Goal: Task Accomplishment & Management: Manage account settings

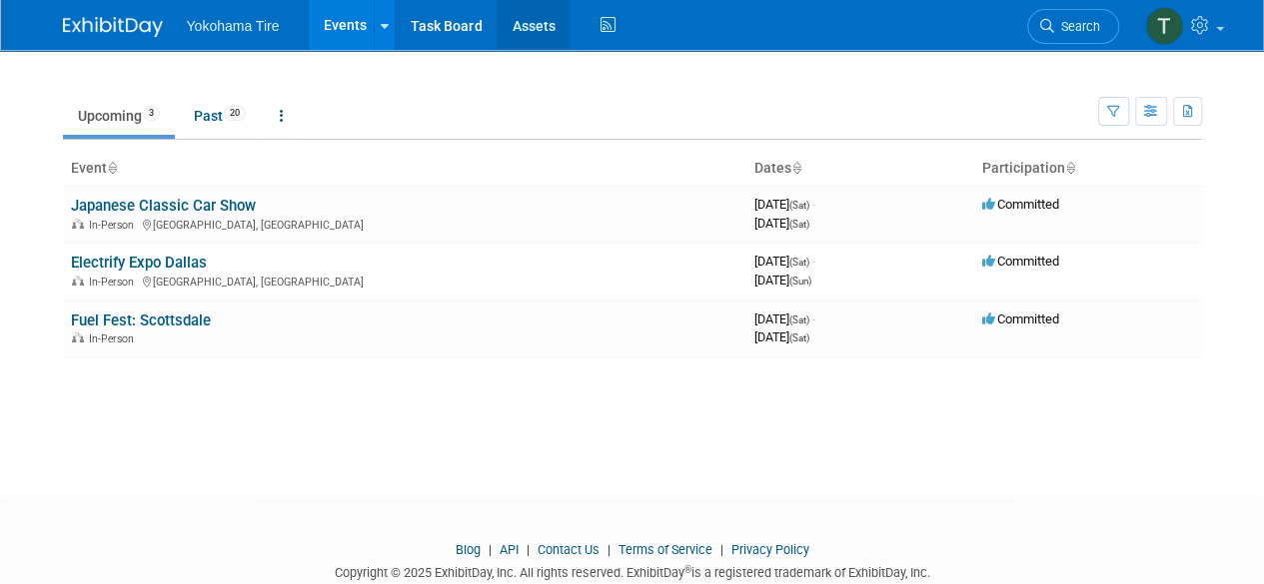
click at [537, 30] on link "Assets" at bounding box center [533, 25] width 73 height 50
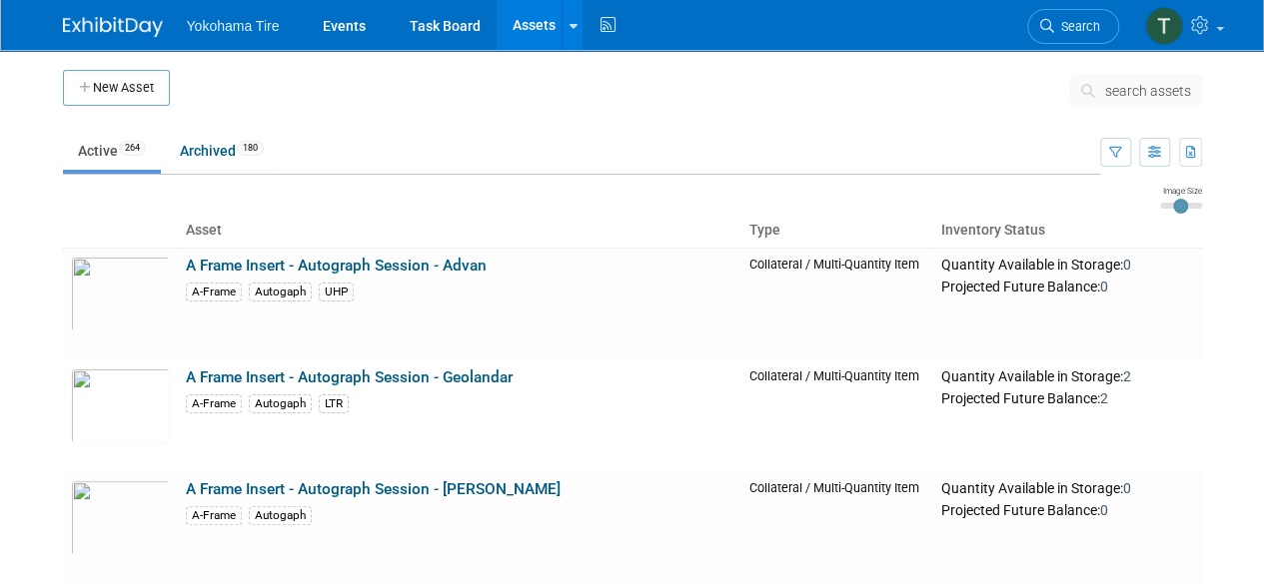
click at [1123, 98] on span "search assets" at bounding box center [1148, 91] width 86 height 16
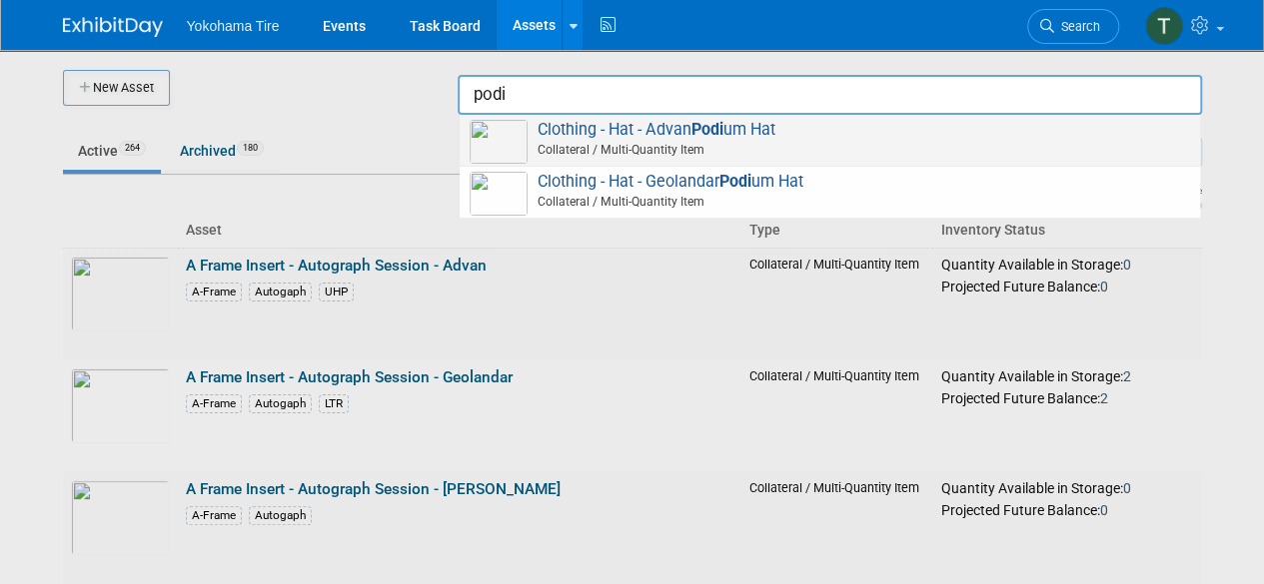
click at [774, 137] on span "Clothing - Hat - Advan Podi um Hat Collateral / Multi-Quantity Item" at bounding box center [830, 140] width 720 height 41
type input "Clothing - Hat - Advan Podium Hat"
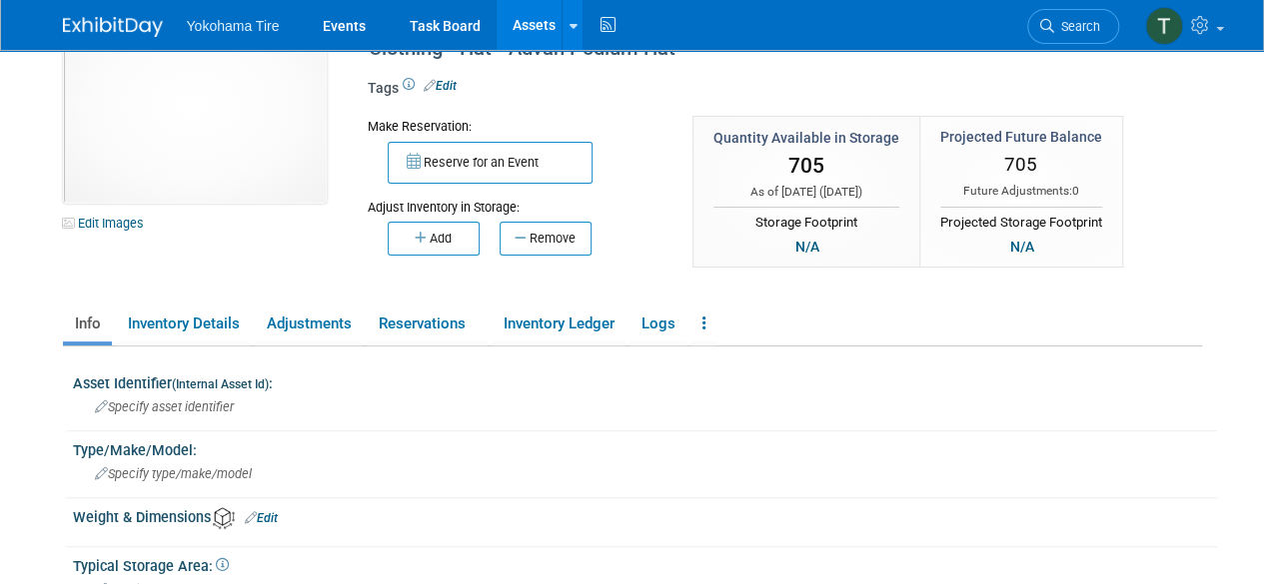
scroll to position [72, 0]
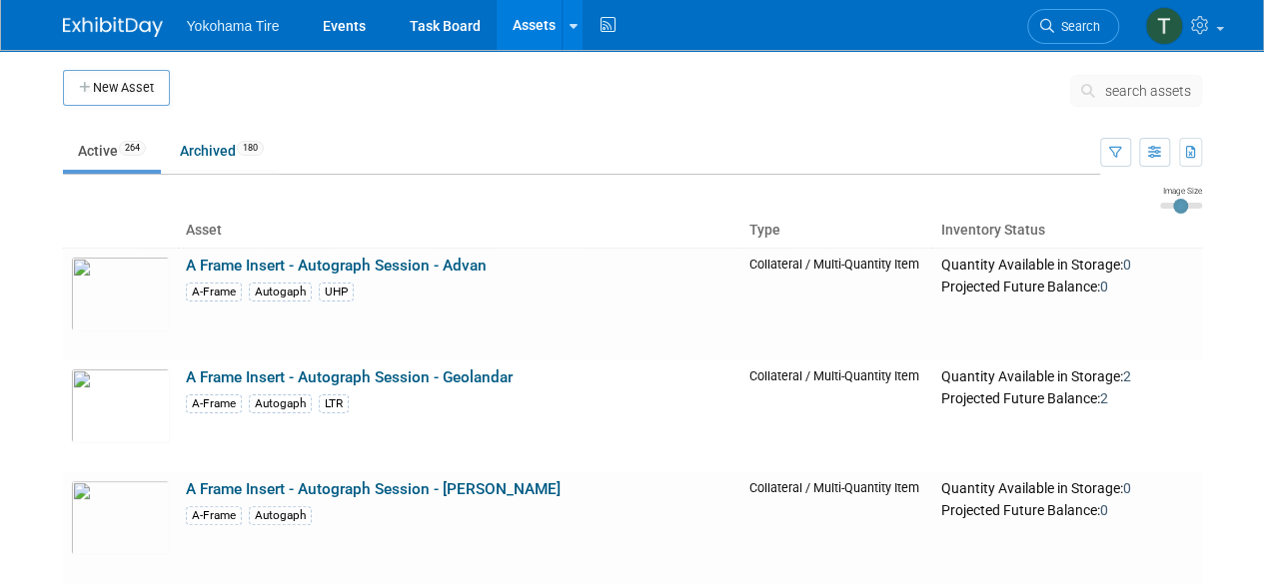
click at [458, 99] on td at bounding box center [620, 95] width 900 height 50
click at [541, 31] on link "Assets" at bounding box center [533, 25] width 73 height 50
